Goal: Information Seeking & Learning: Learn about a topic

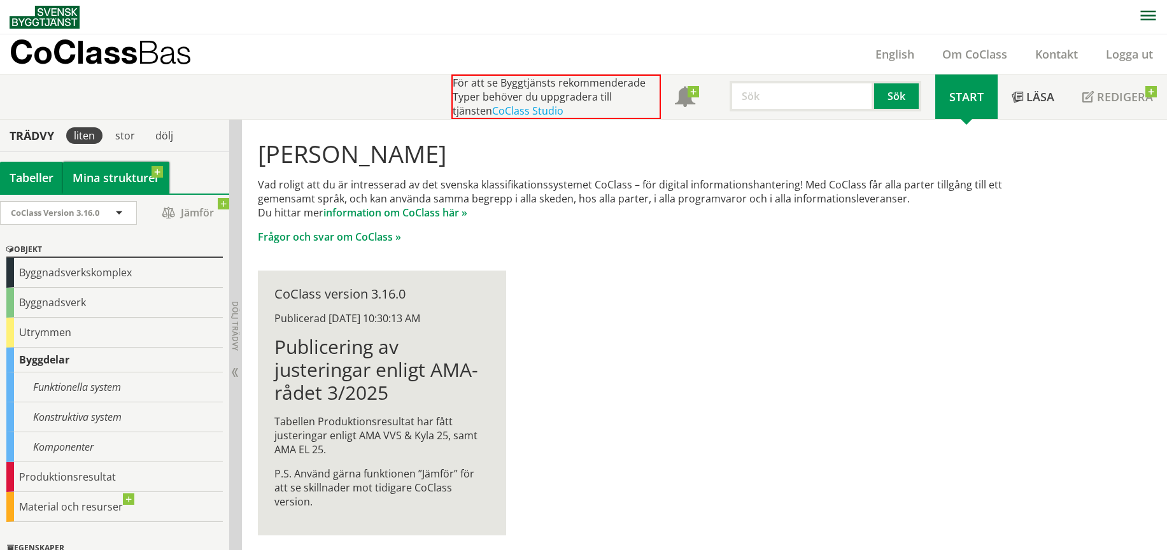
click at [97, 177] on link "Mina strukturer" at bounding box center [116, 178] width 106 height 32
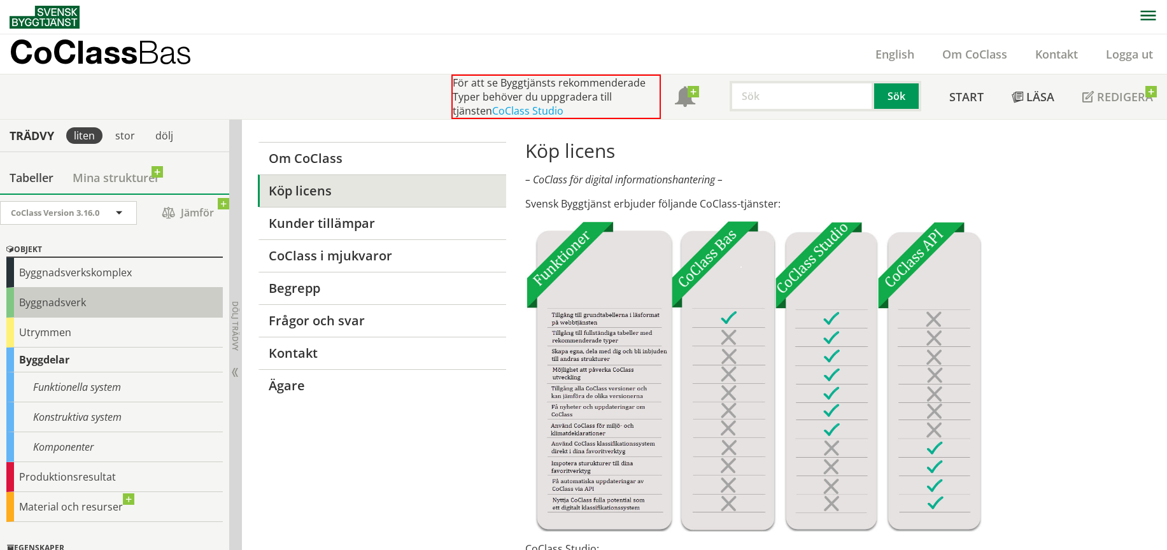
click at [85, 307] on div "Byggnadsverk" at bounding box center [114, 303] width 216 height 30
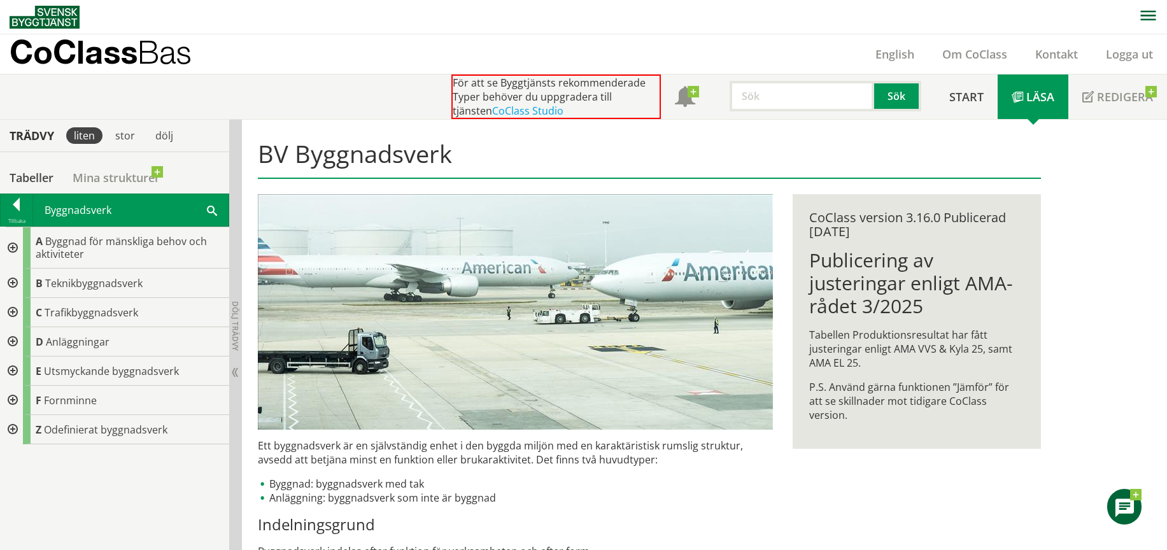
click at [15, 244] on div at bounding box center [11, 247] width 23 height 41
click at [13, 208] on div at bounding box center [17, 207] width 32 height 18
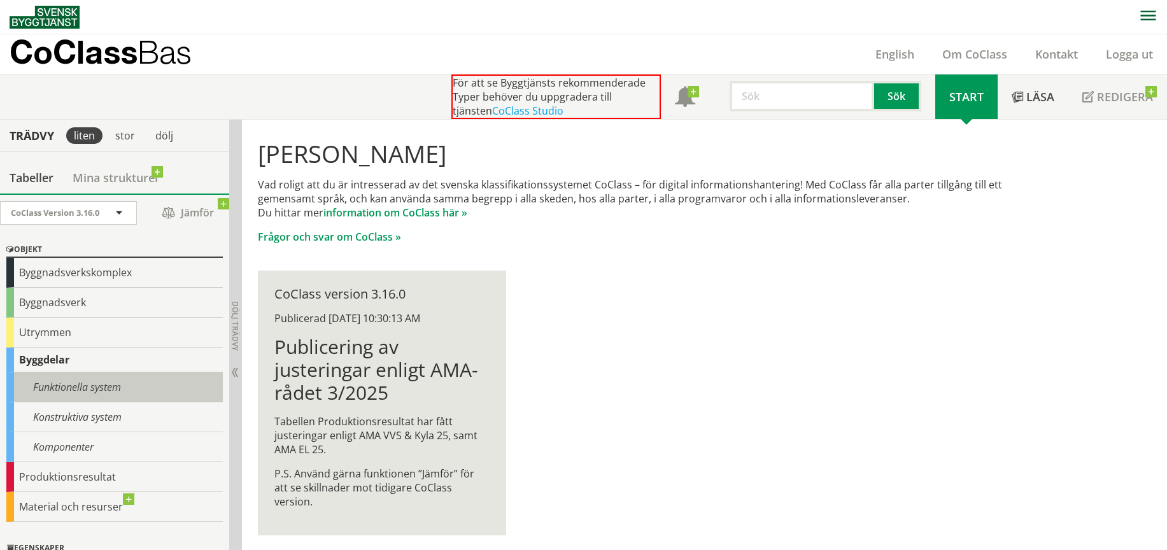
click at [84, 387] on div "Funktionella system" at bounding box center [114, 387] width 216 height 30
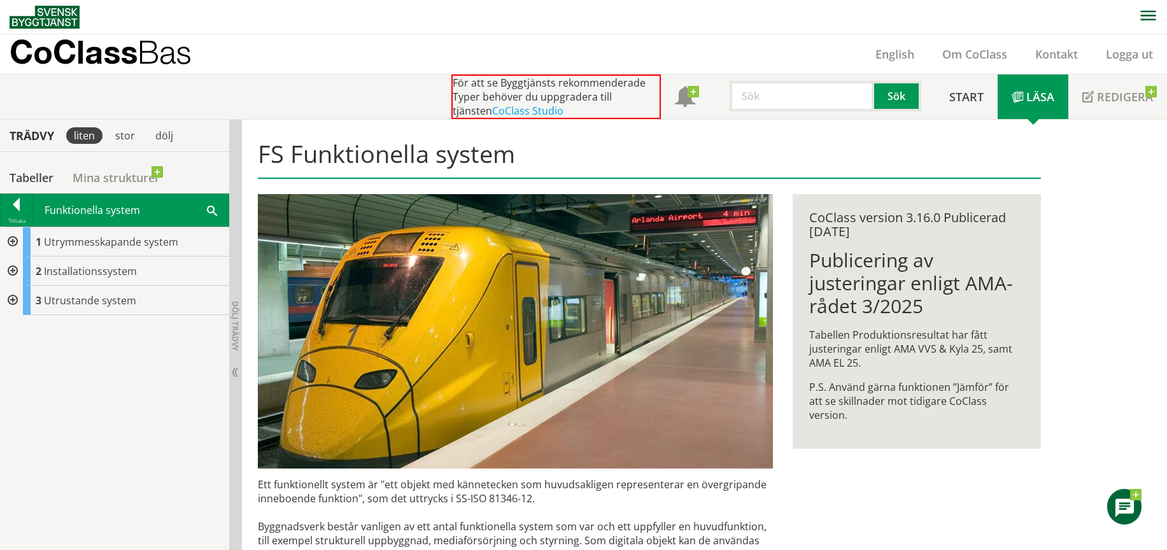
click at [11, 272] on div at bounding box center [11, 271] width 23 height 29
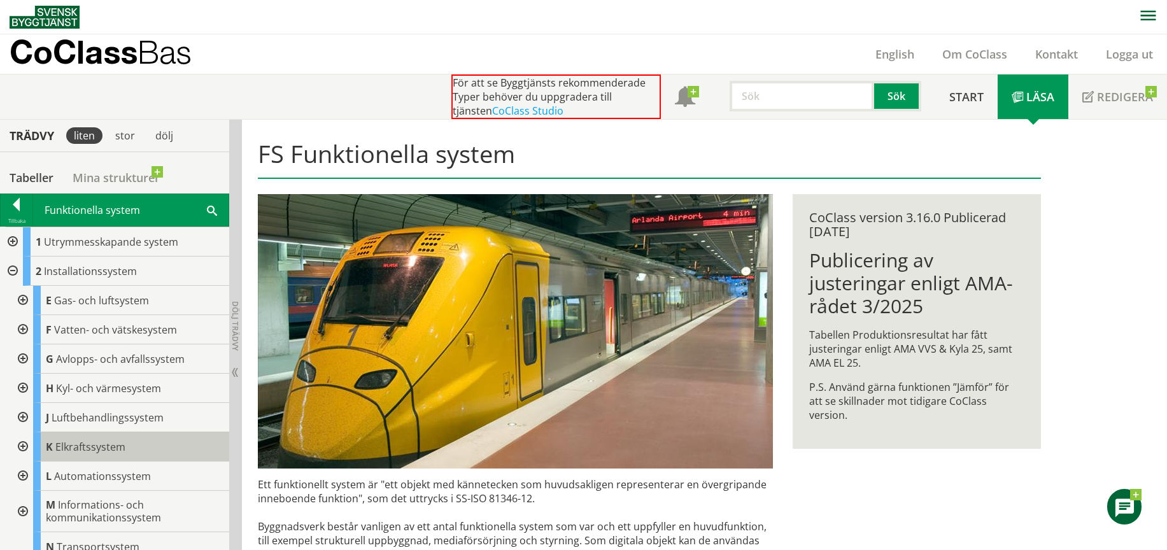
click at [81, 444] on span "Elkraftssystem" at bounding box center [90, 447] width 70 height 14
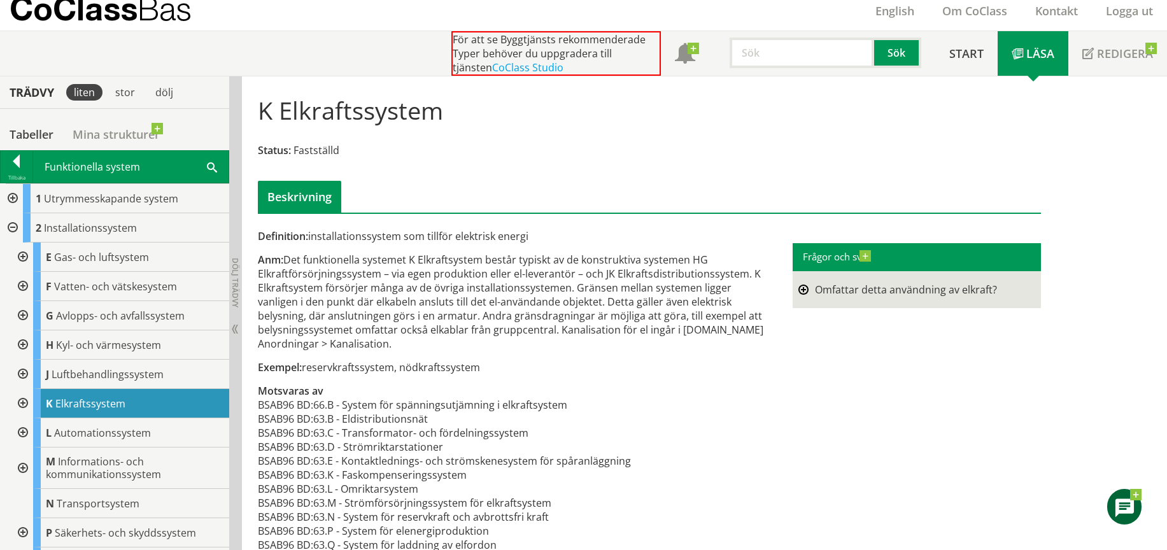
scroll to position [66, 0]
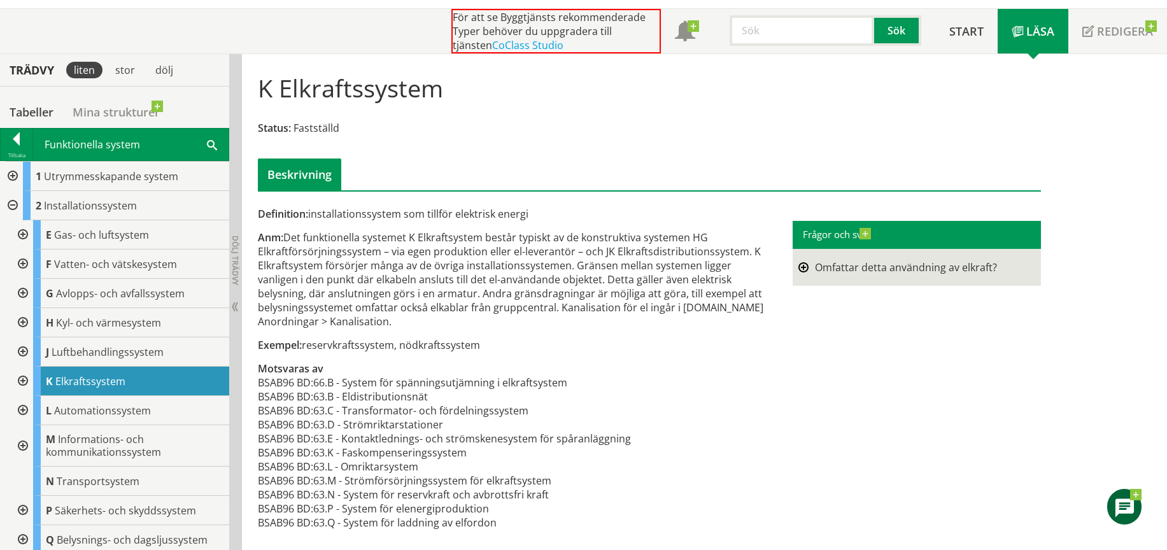
click at [24, 378] on div at bounding box center [21, 381] width 23 height 29
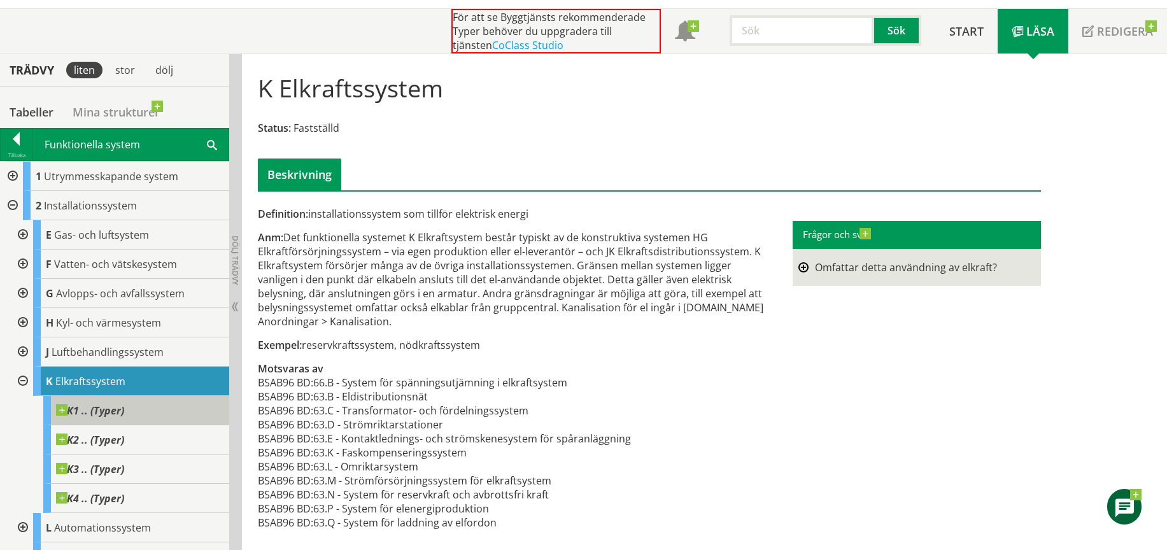
click at [124, 404] on span at bounding box center [124, 404] width 0 height 0
